Goal: Information Seeking & Learning: Learn about a topic

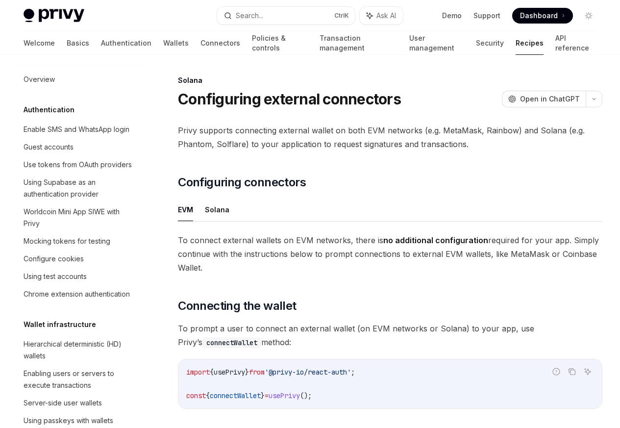
scroll to position [1569, 0]
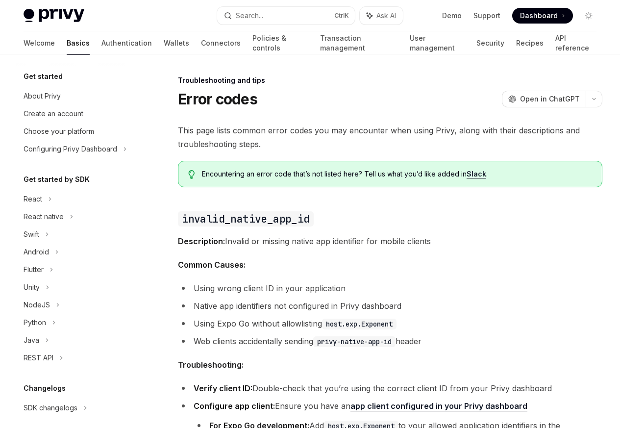
scroll to position [93, 0]
